Goal: Information Seeking & Learning: Learn about a topic

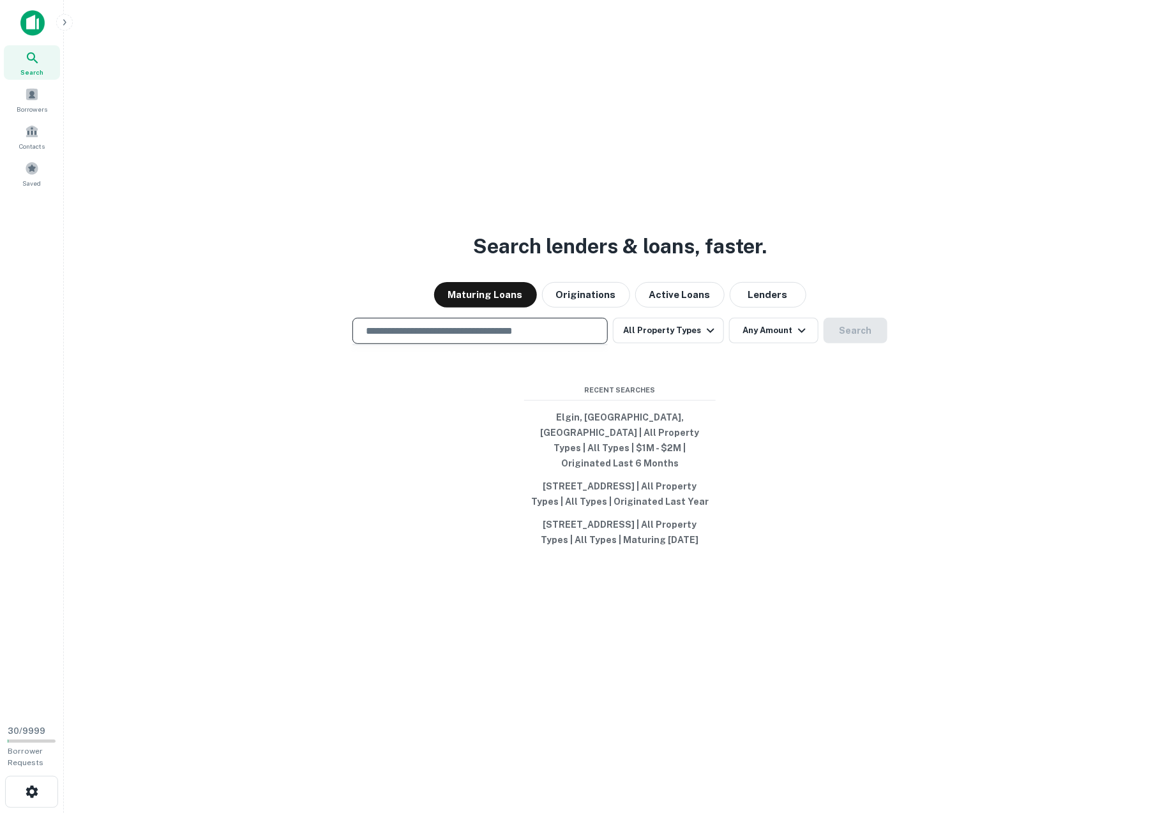
click at [499, 324] on input "text" at bounding box center [480, 331] width 244 height 15
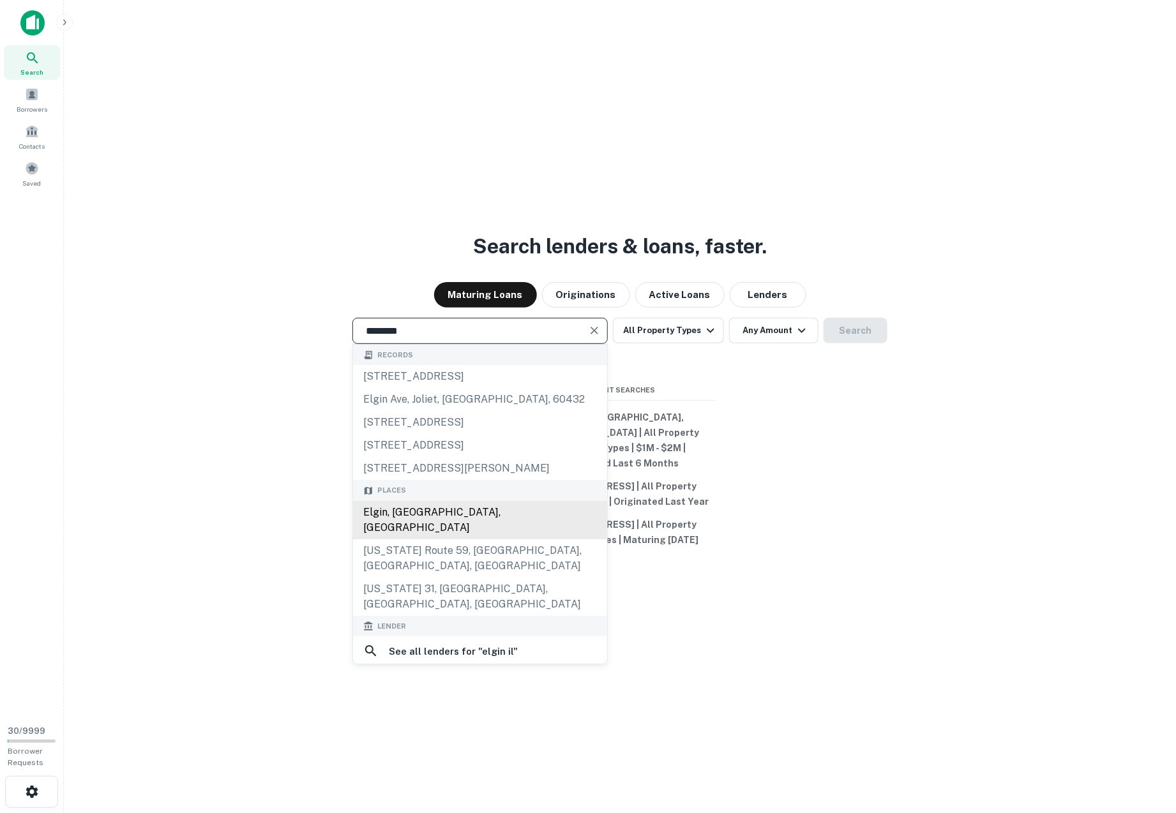
click at [415, 501] on div "Elgin, [GEOGRAPHIC_DATA], [GEOGRAPHIC_DATA]" at bounding box center [480, 520] width 254 height 38
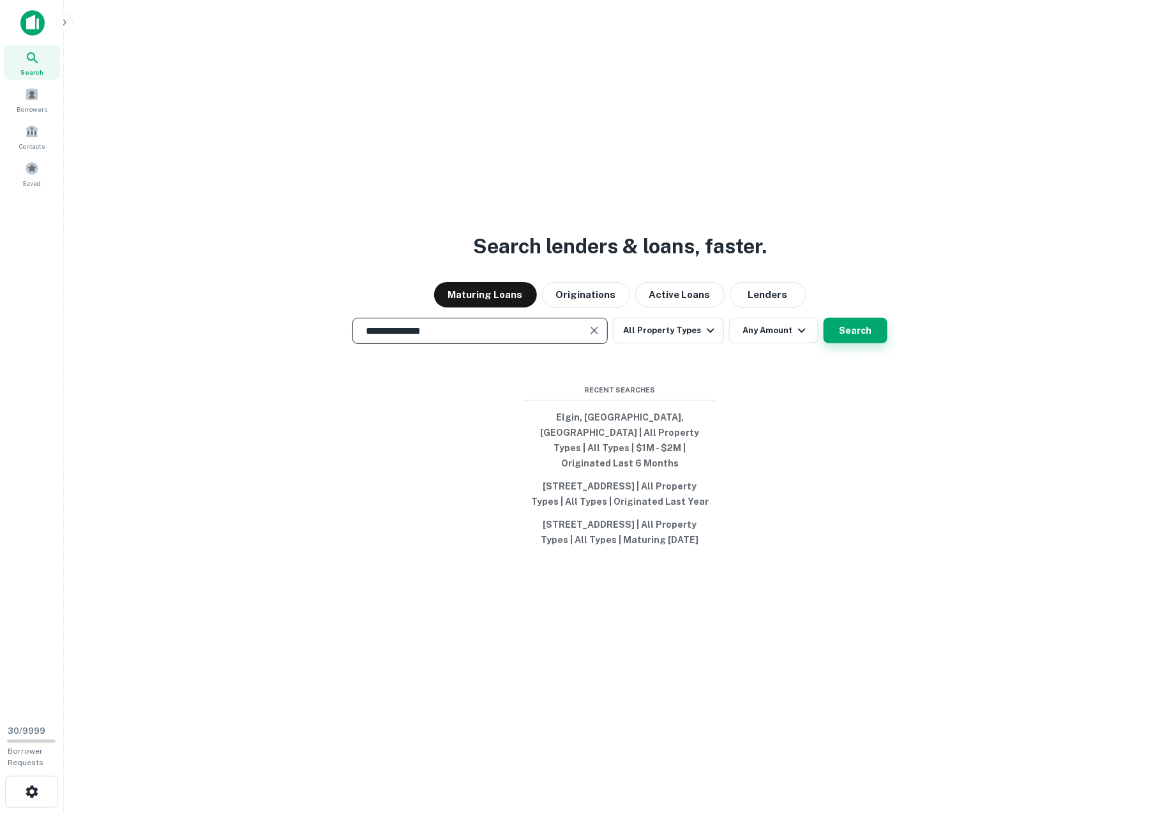
type input "**********"
click at [859, 318] on button "Search" at bounding box center [855, 331] width 64 height 26
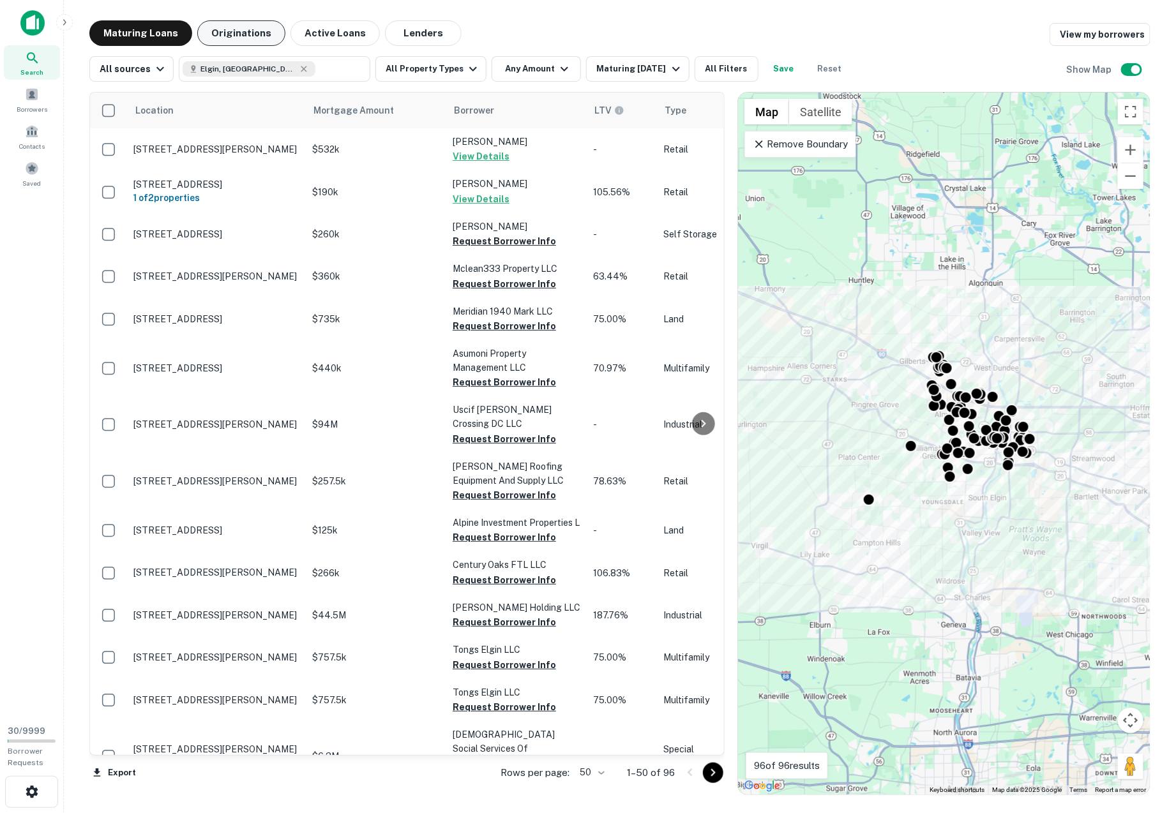
click at [254, 32] on button "Originations" at bounding box center [241, 33] width 88 height 26
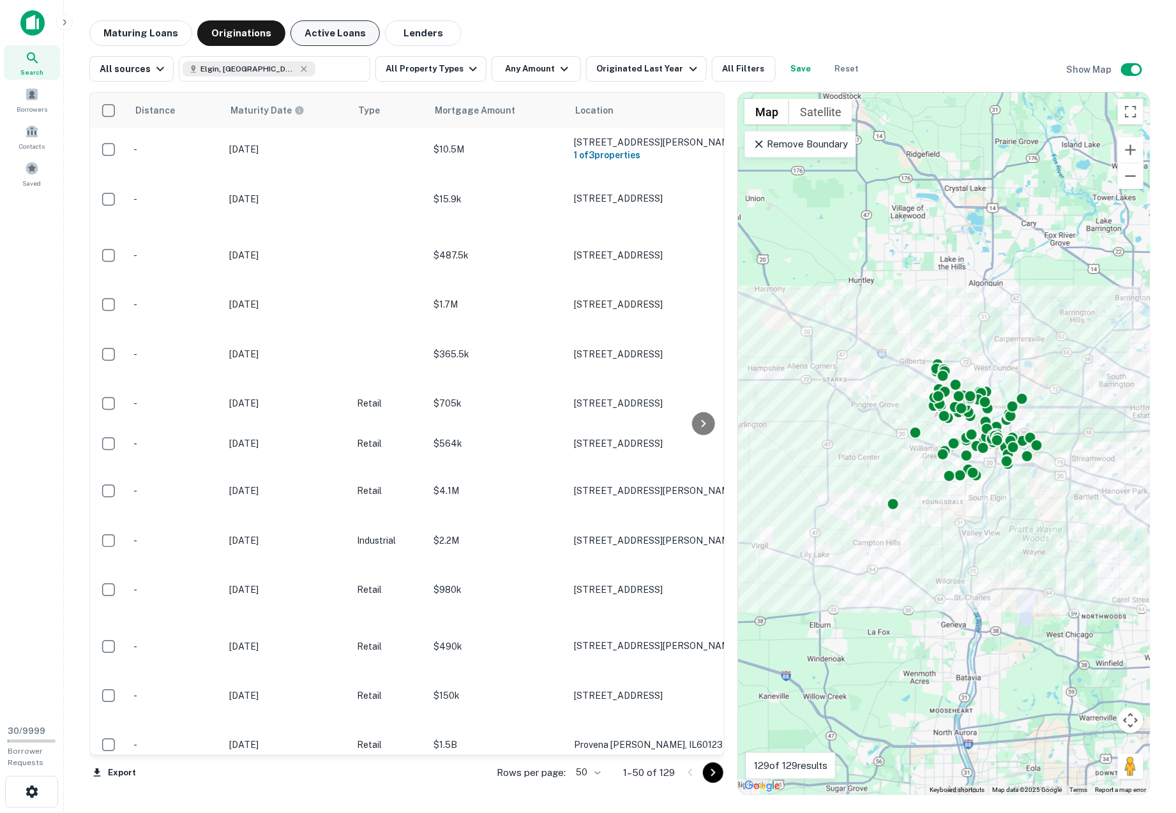
click at [319, 43] on button "Active Loans" at bounding box center [334, 33] width 89 height 26
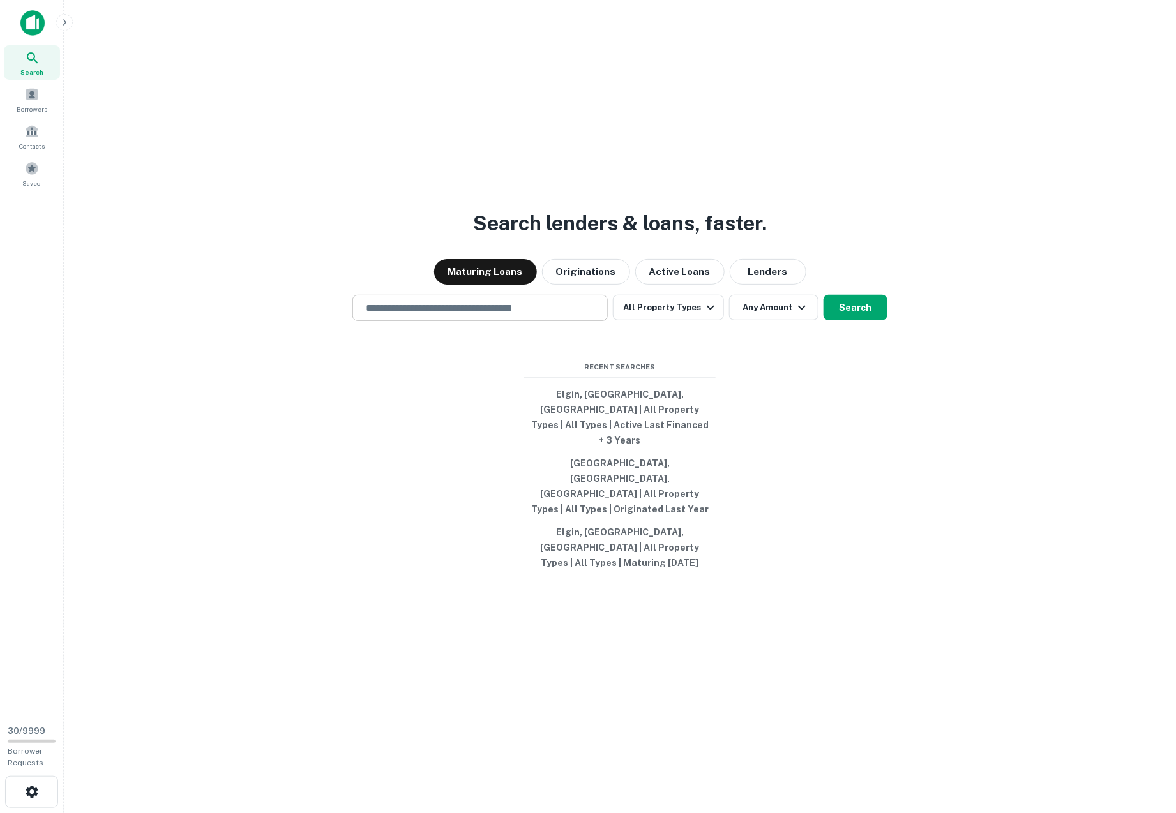
click at [507, 321] on div "​" at bounding box center [479, 308] width 255 height 26
type input "**********"
click at [853, 320] on button "Search" at bounding box center [855, 308] width 64 height 26
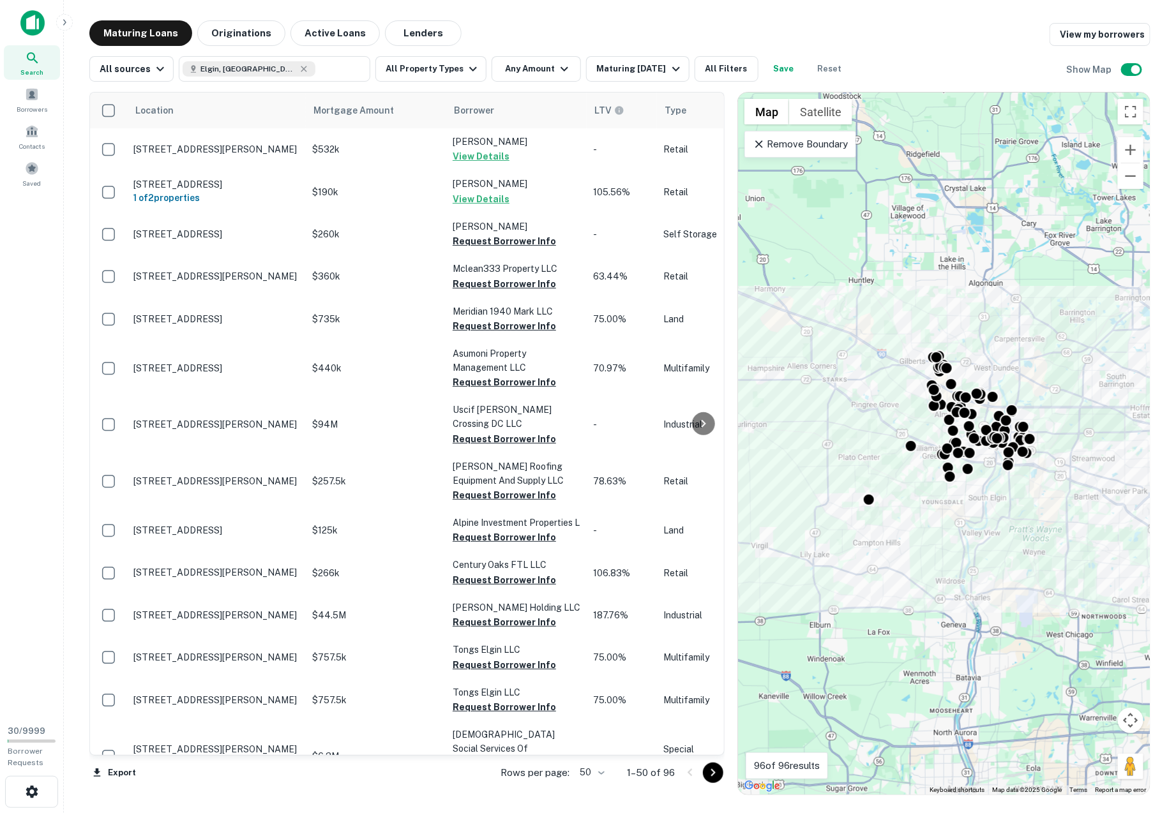
drag, startPoint x: 909, startPoint y: 373, endPoint x: 860, endPoint y: 352, distance: 54.1
click at [860, 352] on div "To activate drag with keyboard, press Alt + Enter. Once in keyboard drag state,…" at bounding box center [944, 444] width 412 height 702
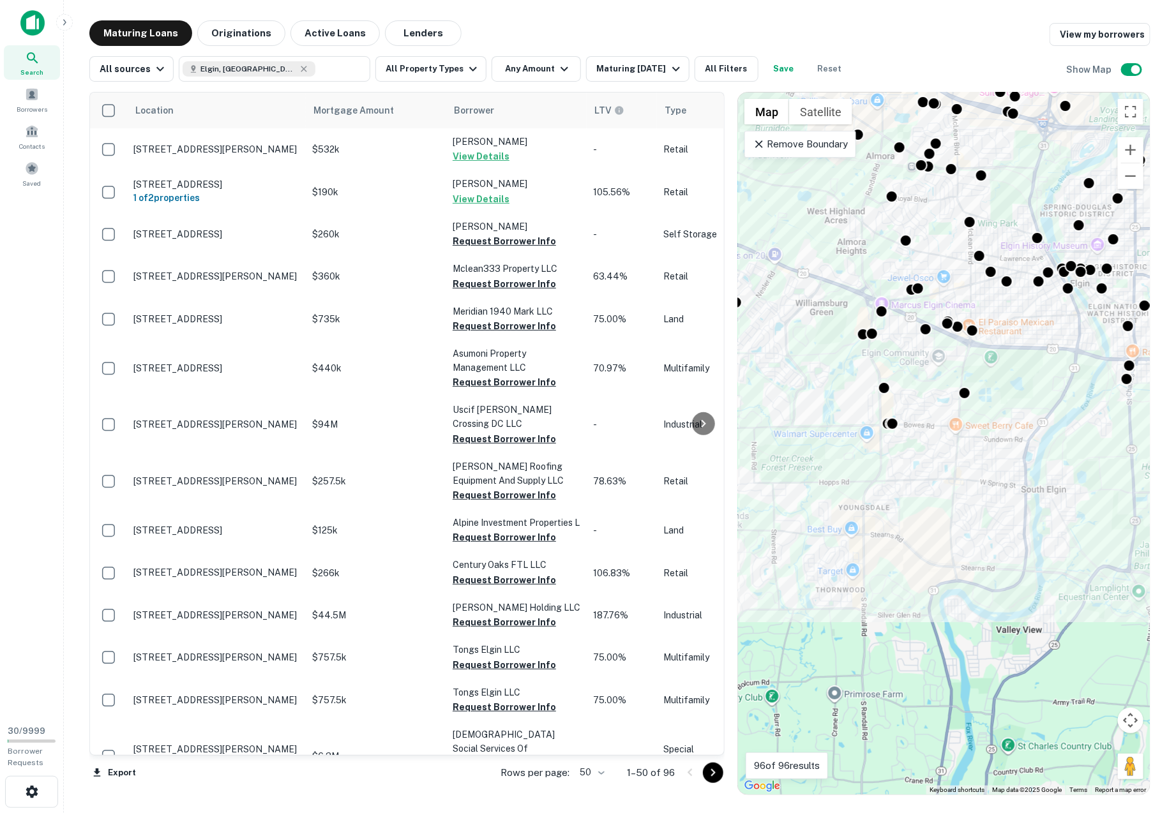
drag, startPoint x: 1015, startPoint y: 453, endPoint x: 1016, endPoint y: 396, distance: 56.8
click at [1016, 396] on div "To activate drag with keyboard, press Alt + Enter. Once in keyboard drag state,…" at bounding box center [944, 444] width 412 height 702
click at [756, 142] on icon at bounding box center [758, 144] width 13 height 13
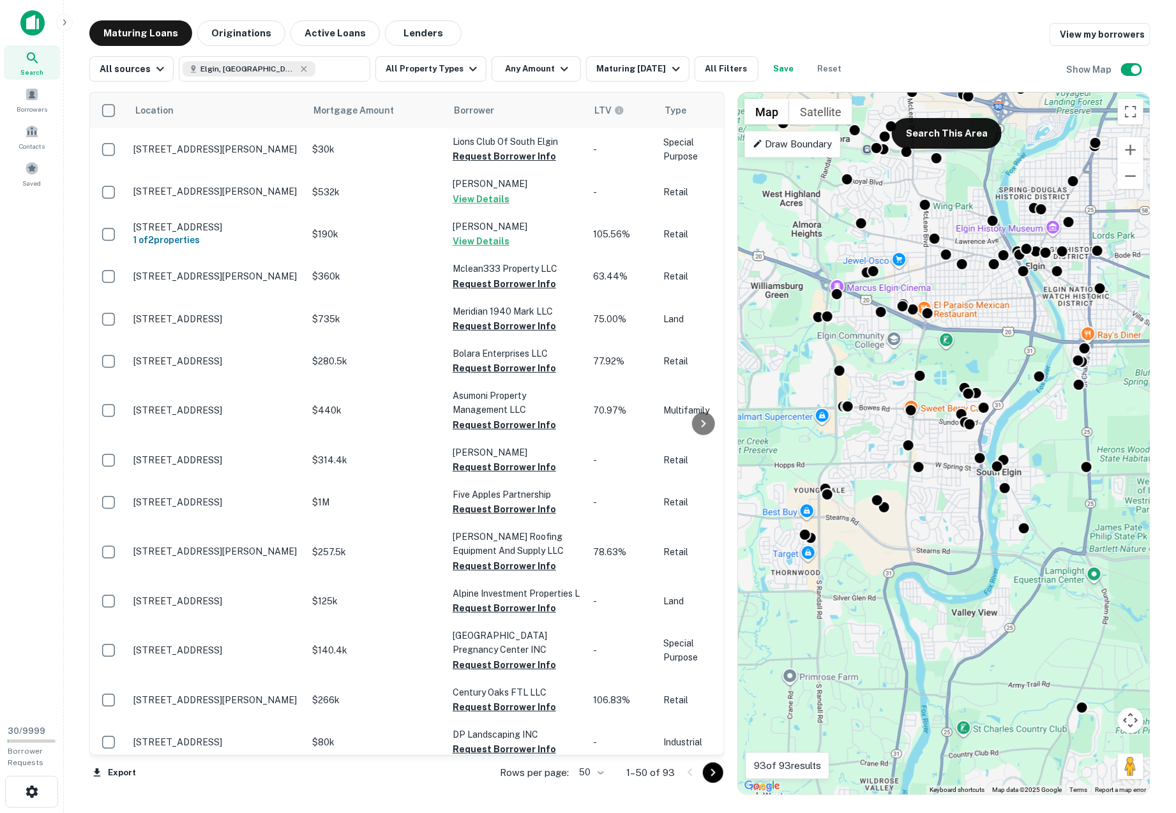
drag, startPoint x: 920, startPoint y: 410, endPoint x: 867, endPoint y: 392, distance: 56.1
click at [867, 392] on div "To activate drag with keyboard, press Alt + Enter. Once in keyboard drag state,…" at bounding box center [944, 444] width 412 height 702
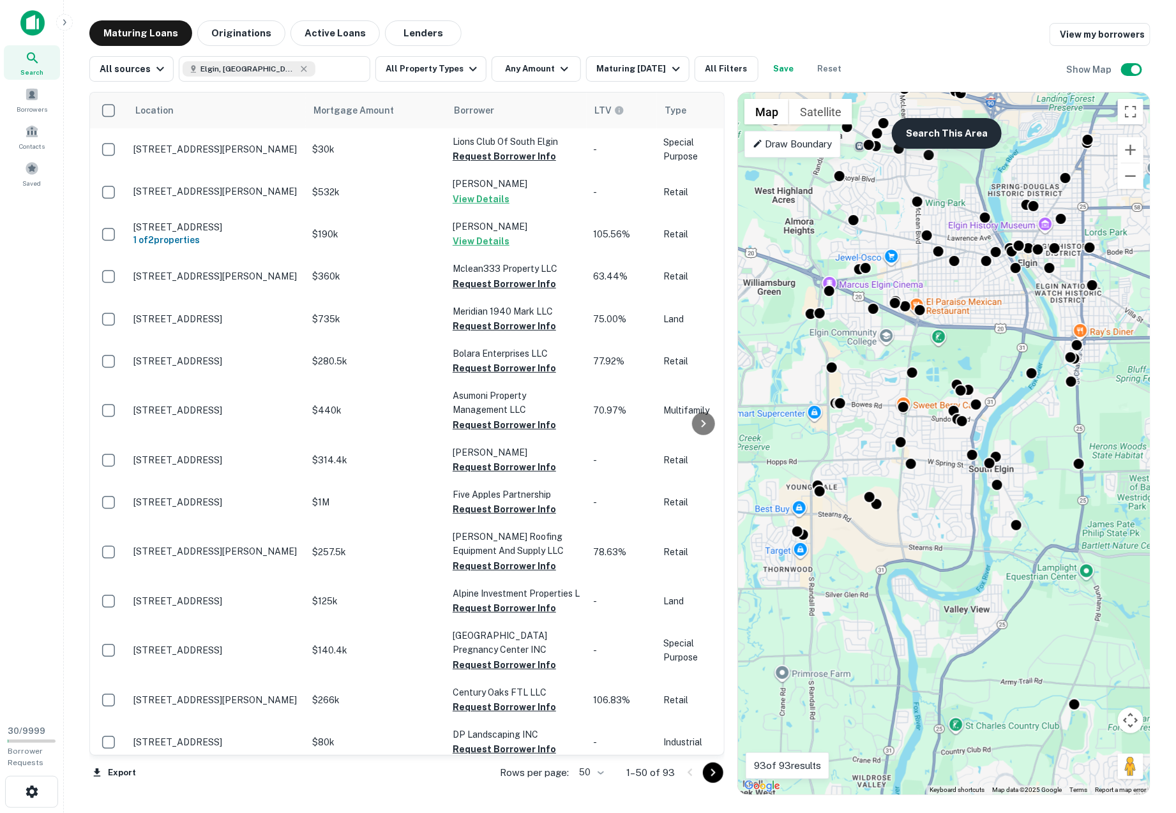
click at [935, 135] on button "Search This Area" at bounding box center [947, 133] width 110 height 31
